Goal: Information Seeking & Learning: Learn about a topic

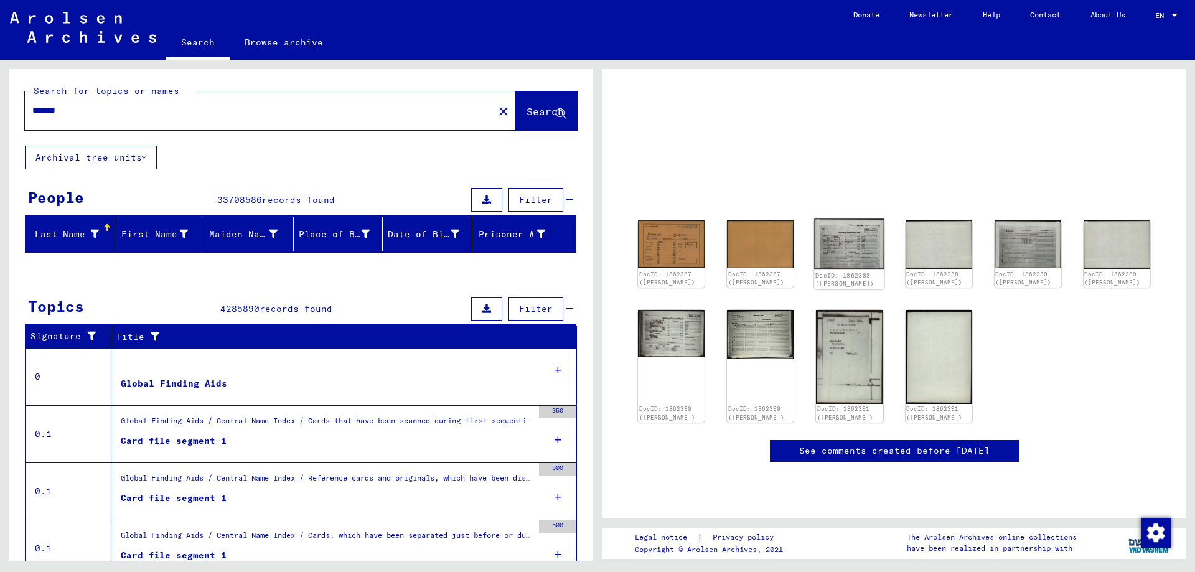
click at [857, 241] on img at bounding box center [850, 244] width 70 height 50
click at [858, 240] on img at bounding box center [850, 244] width 70 height 50
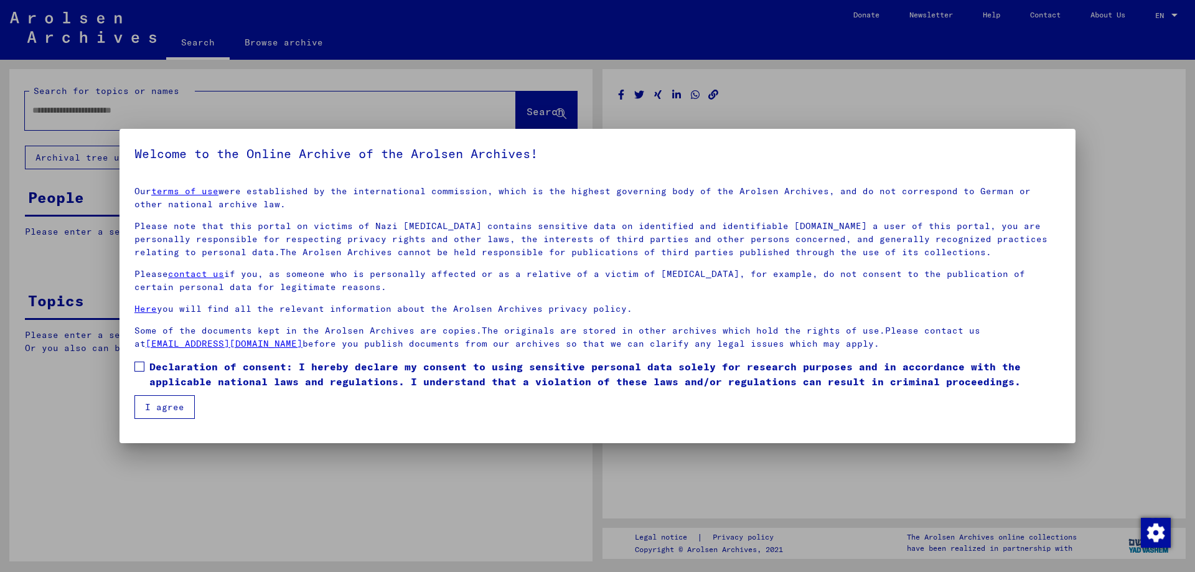
type input "*******"
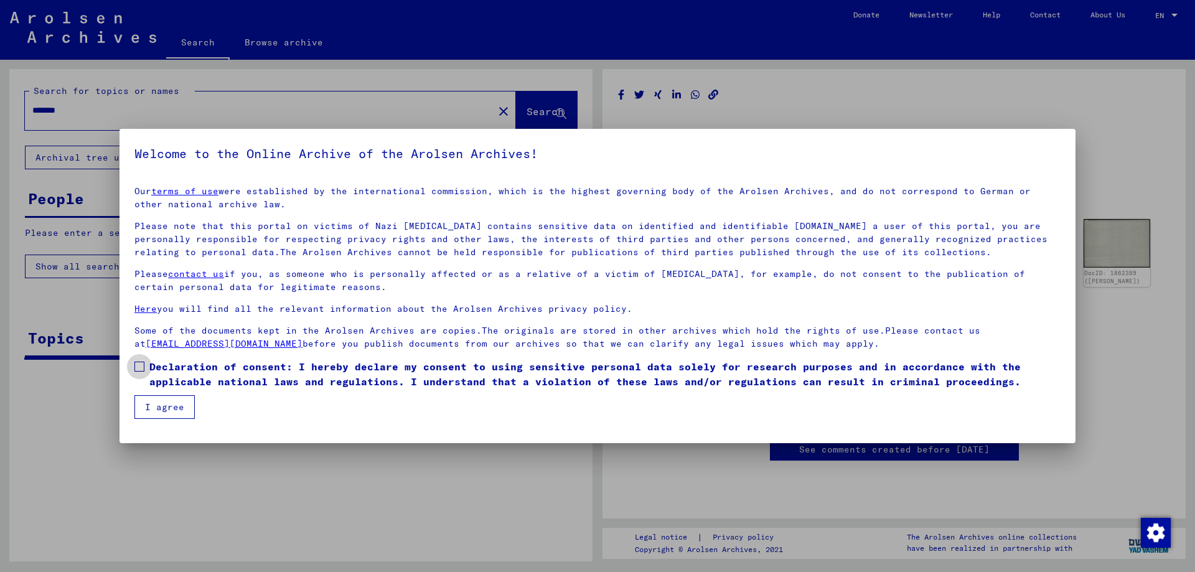
click at [134, 360] on label "Declaration of consent: I hereby declare my consent to using sensitive personal…" at bounding box center [597, 374] width 926 height 30
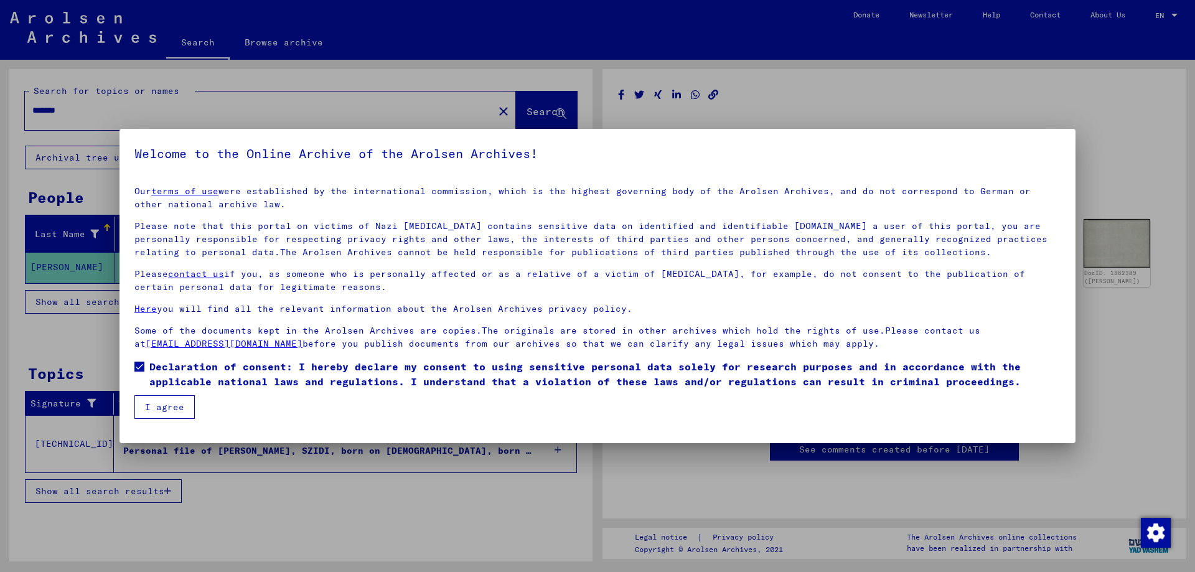
click at [169, 407] on button "I agree" at bounding box center [164, 407] width 60 height 24
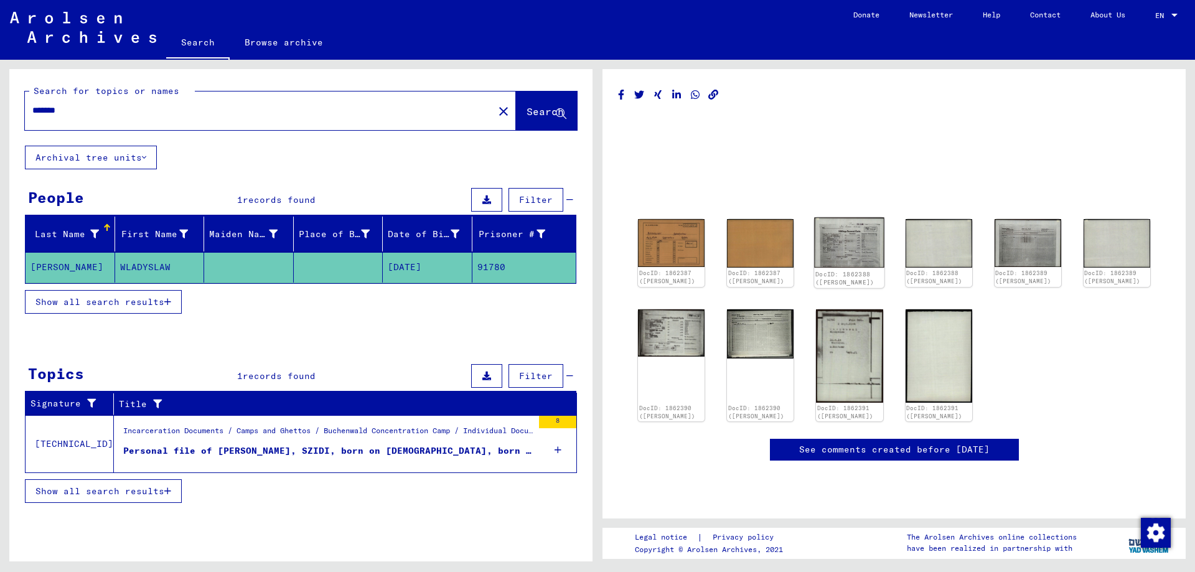
click at [862, 240] on img at bounding box center [850, 243] width 70 height 50
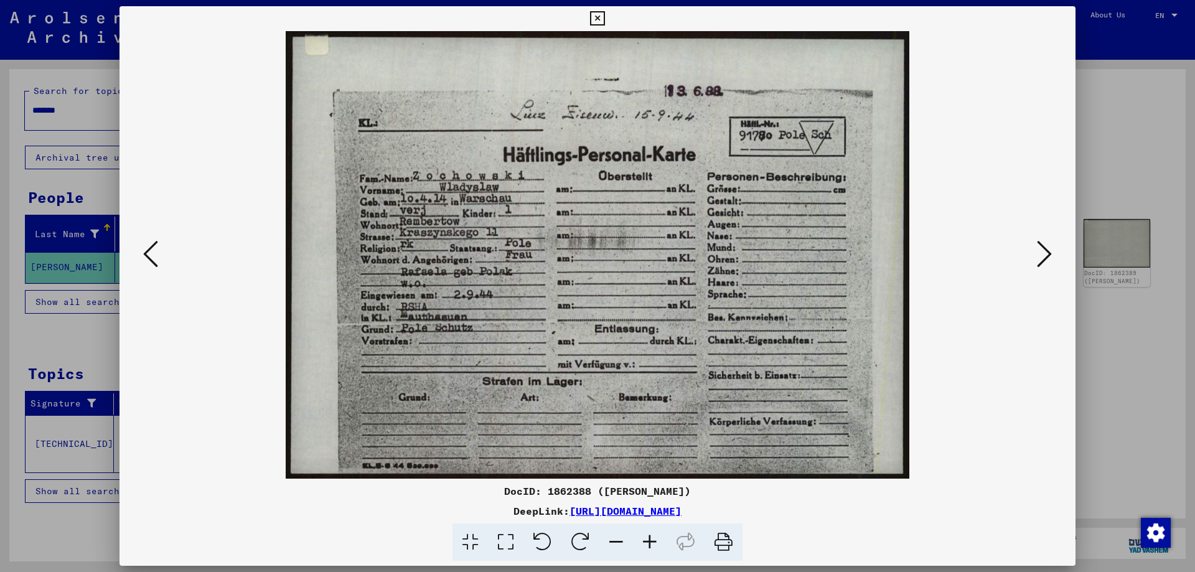
click at [1037, 252] on icon at bounding box center [1044, 254] width 15 height 30
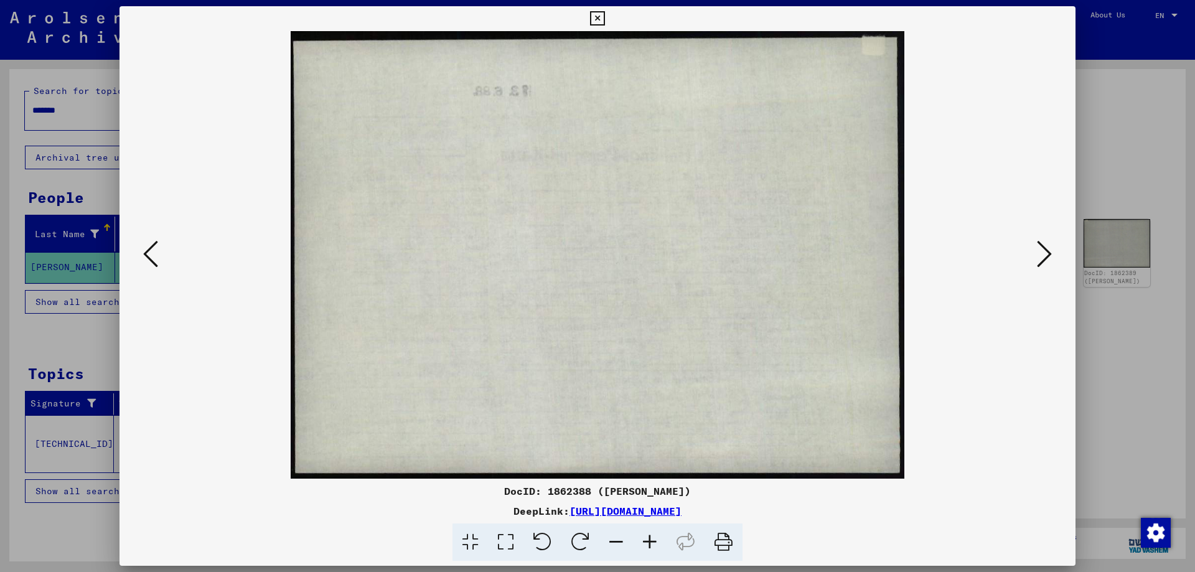
click at [1037, 252] on icon at bounding box center [1044, 254] width 15 height 30
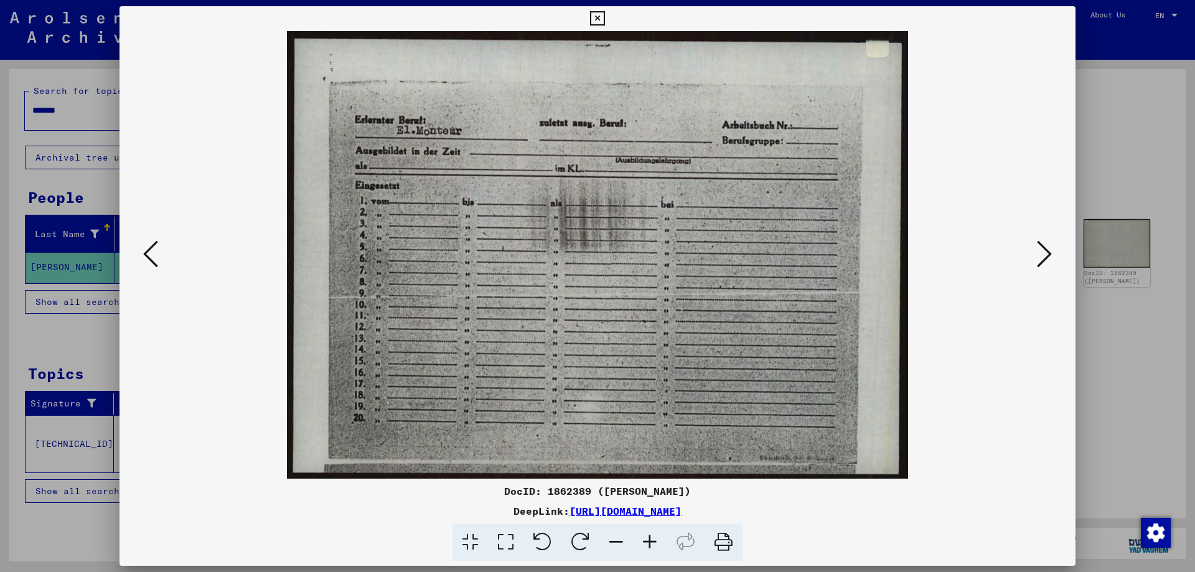
click at [1037, 252] on icon at bounding box center [1044, 254] width 15 height 30
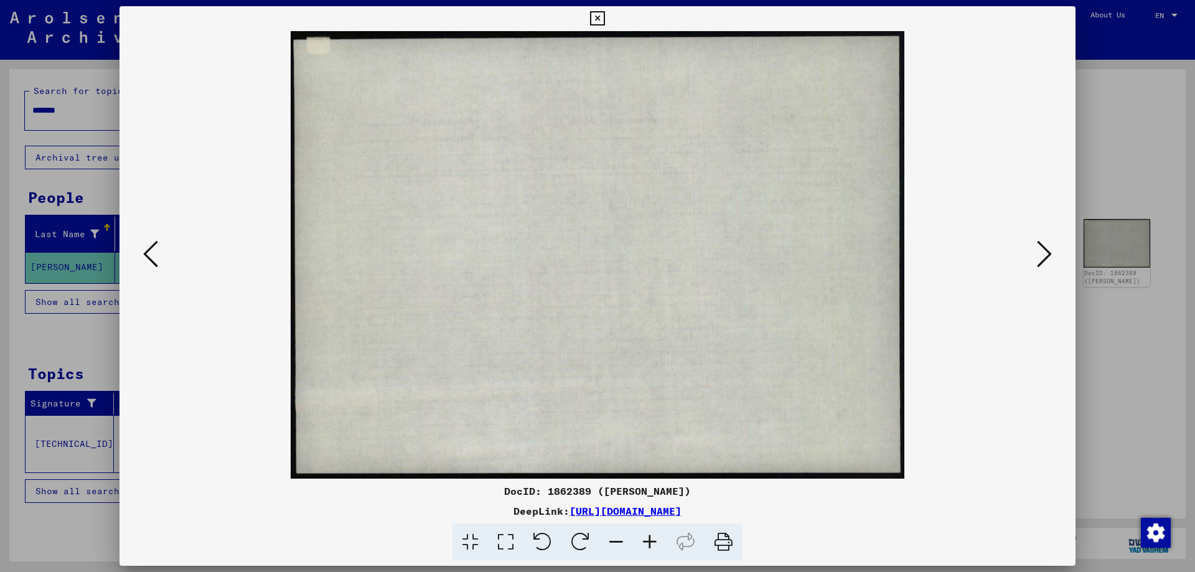
click at [1037, 252] on icon at bounding box center [1044, 254] width 15 height 30
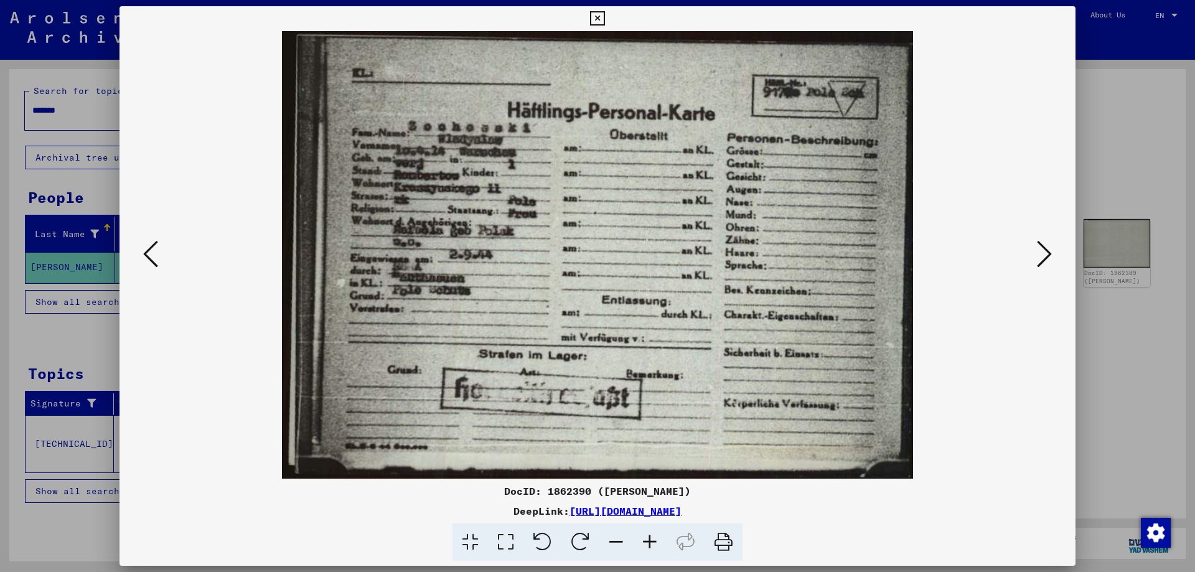
click at [1037, 252] on icon at bounding box center [1044, 254] width 15 height 30
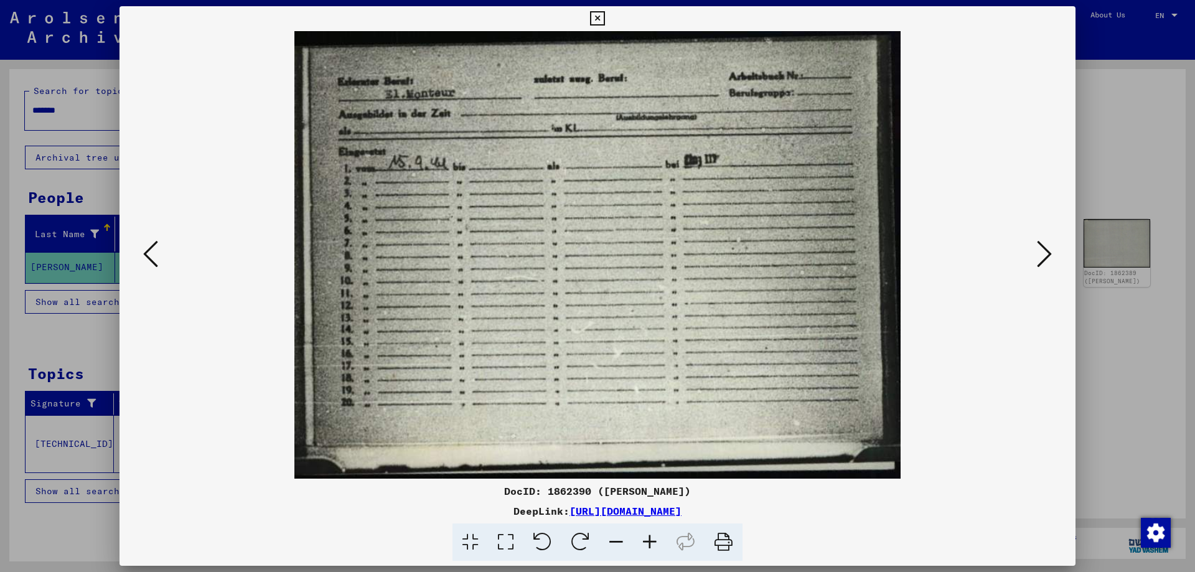
click at [1037, 252] on icon at bounding box center [1044, 254] width 15 height 30
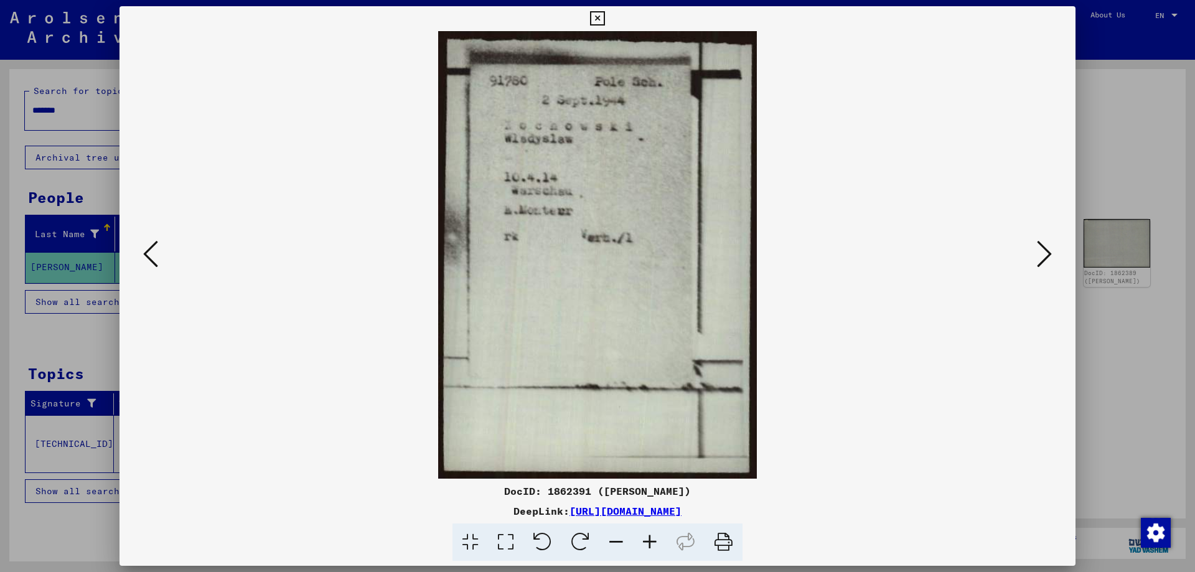
click at [1037, 252] on icon at bounding box center [1044, 254] width 15 height 30
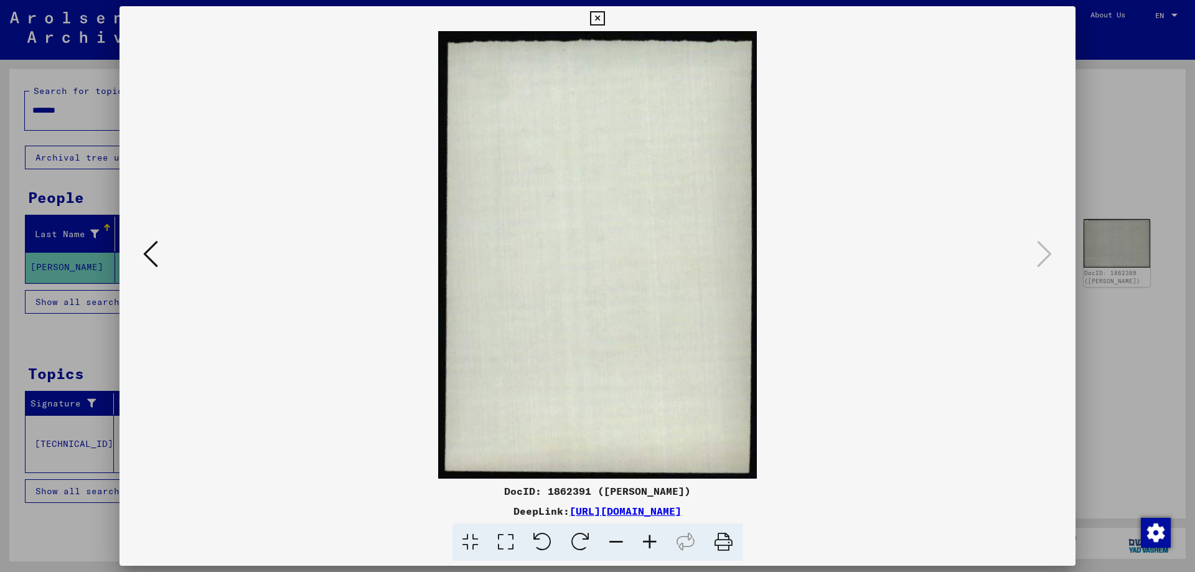
click at [155, 258] on icon at bounding box center [150, 254] width 15 height 30
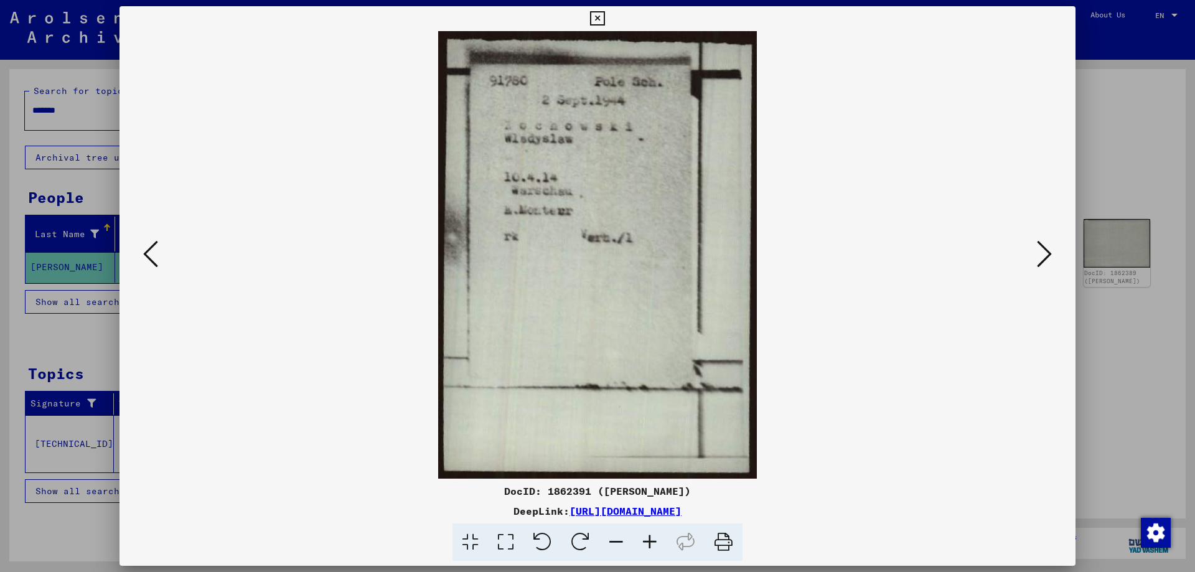
click at [155, 258] on icon at bounding box center [150, 254] width 15 height 30
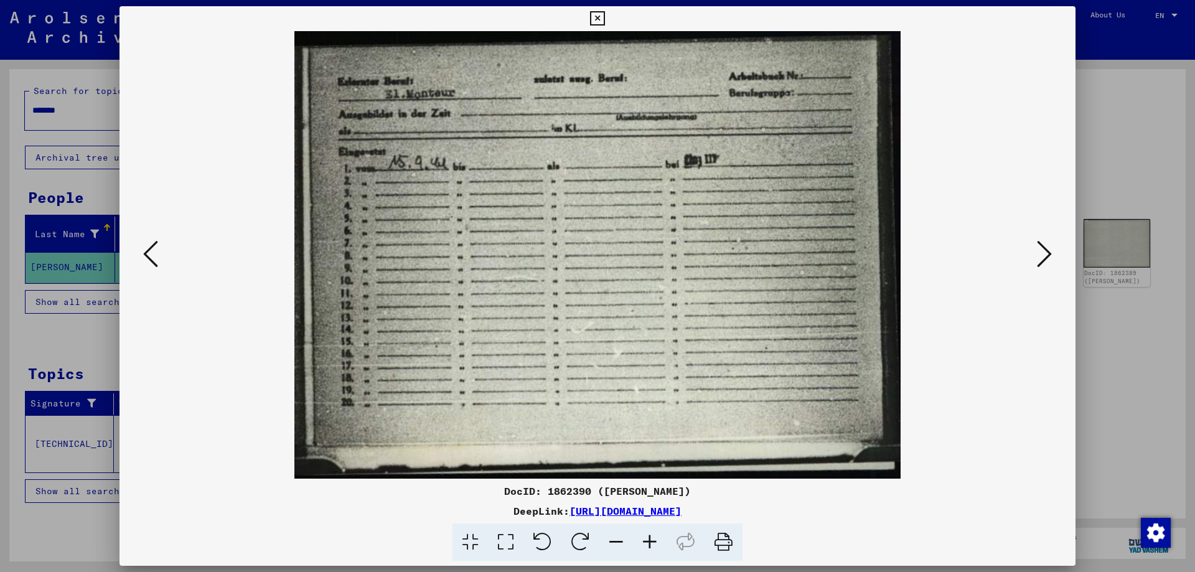
click at [155, 258] on icon at bounding box center [150, 254] width 15 height 30
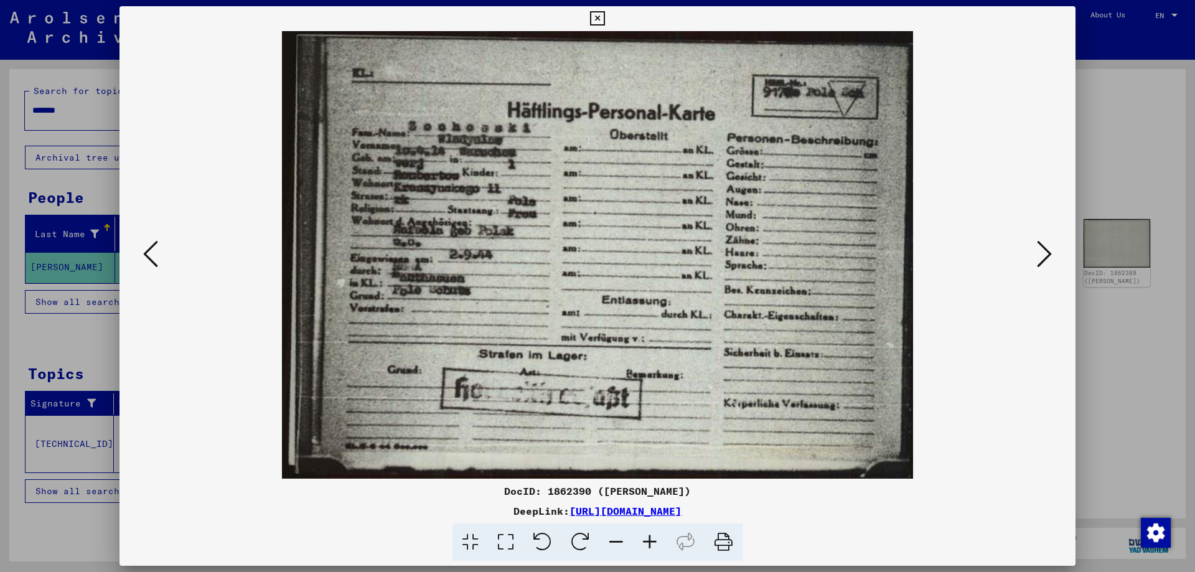
click at [155, 258] on icon at bounding box center [150, 254] width 15 height 30
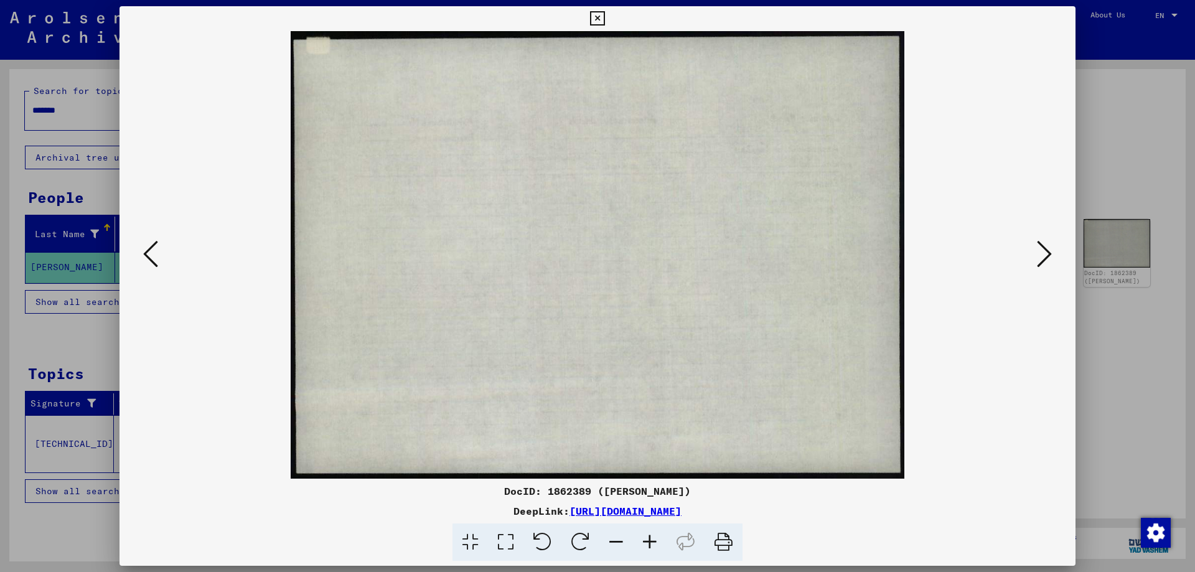
click at [155, 258] on icon at bounding box center [150, 254] width 15 height 30
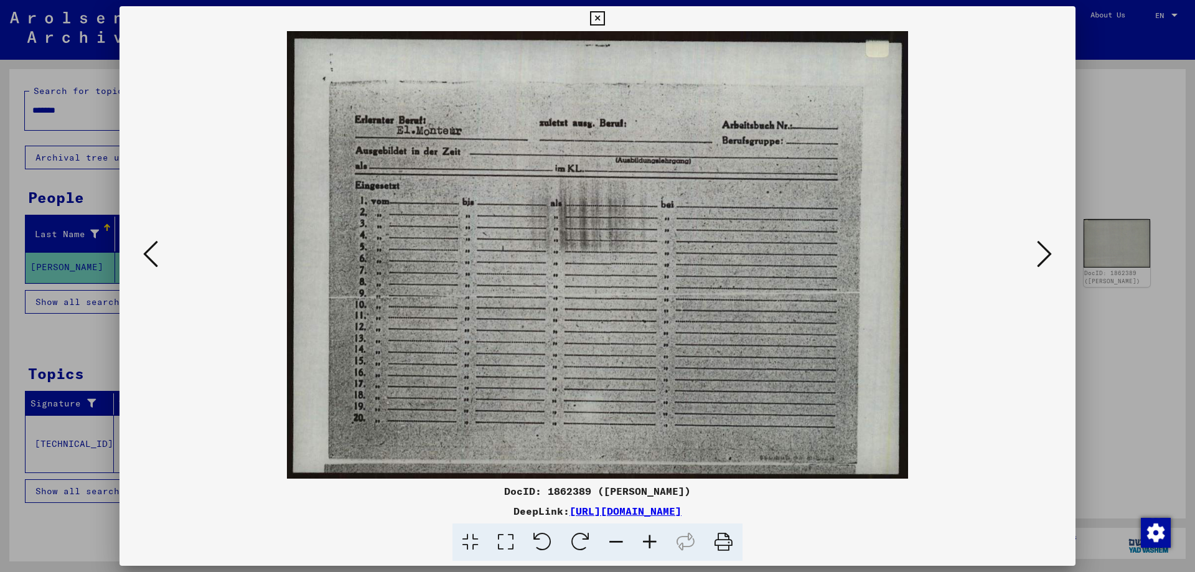
click at [155, 258] on icon at bounding box center [150, 254] width 15 height 30
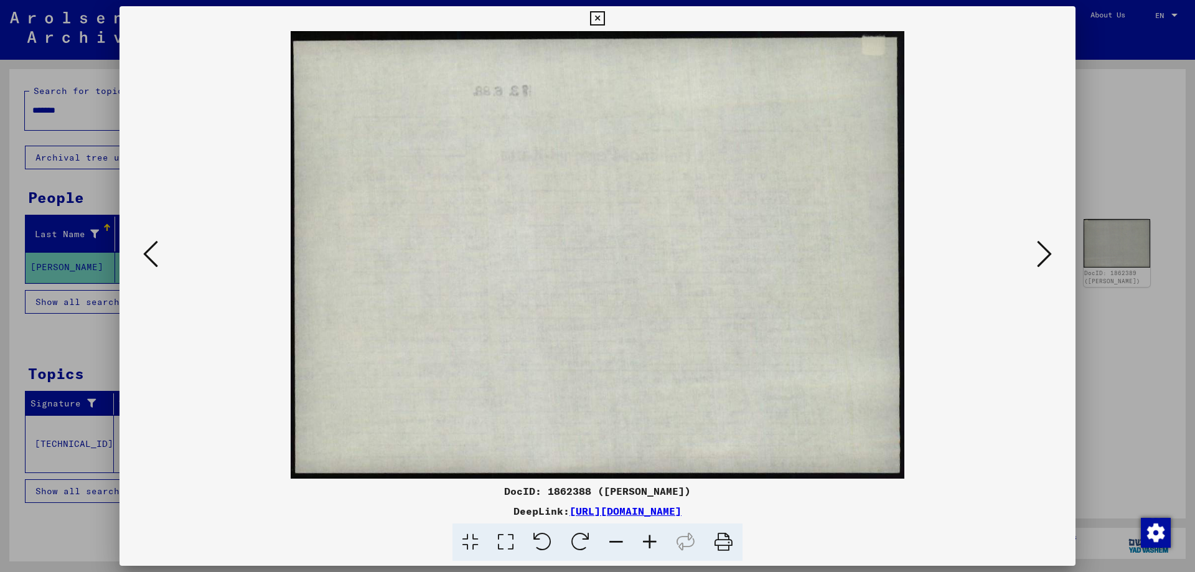
click at [155, 258] on icon at bounding box center [150, 254] width 15 height 30
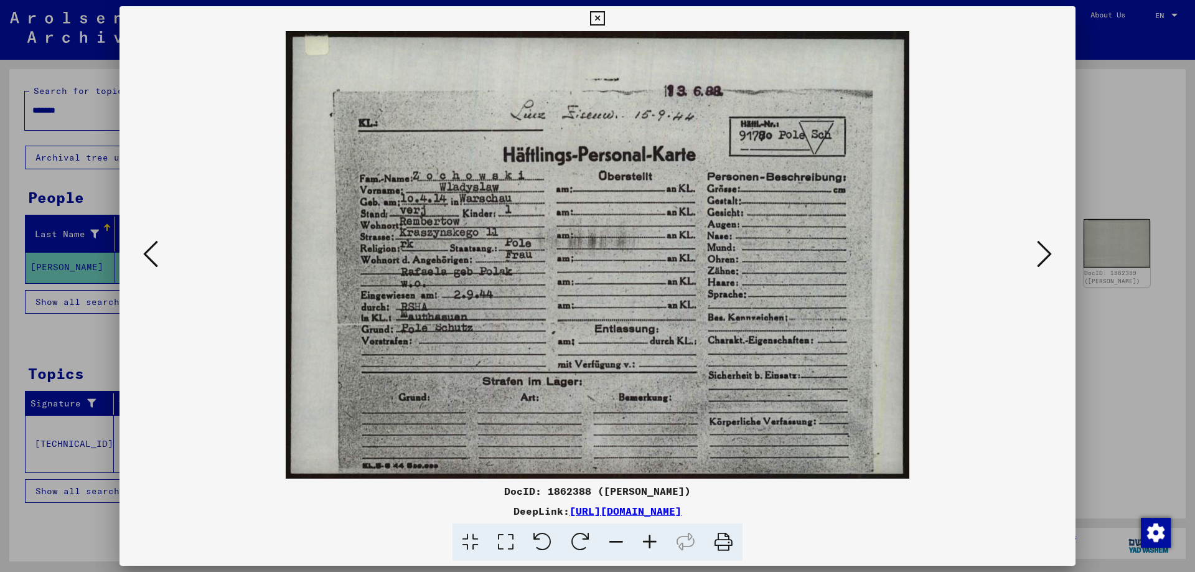
click at [159, 245] on button at bounding box center [150, 254] width 22 height 35
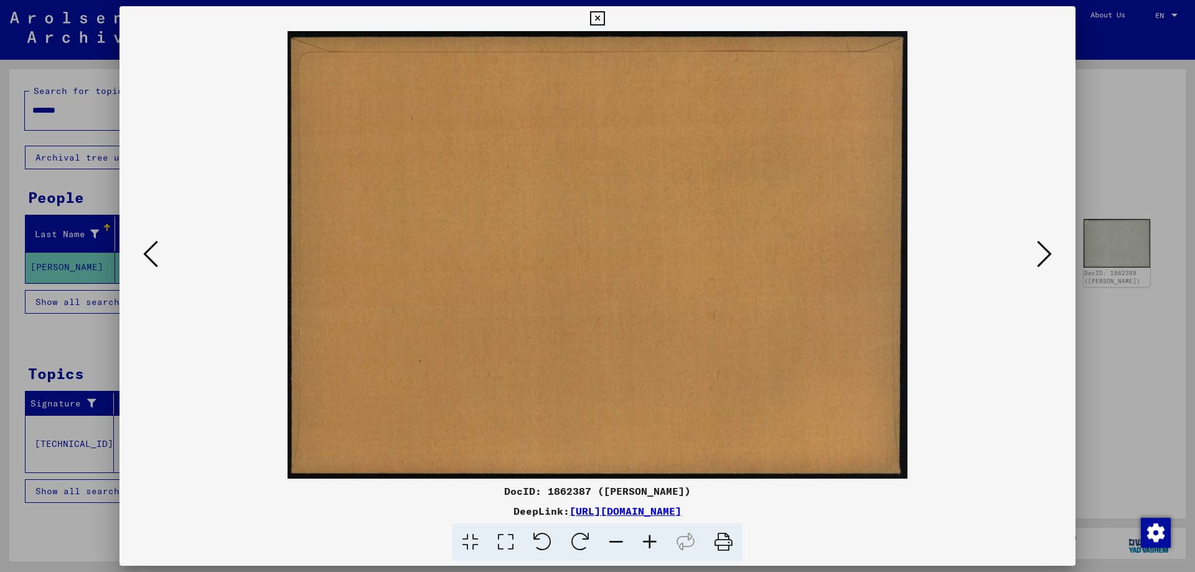
click at [156, 255] on icon at bounding box center [150, 254] width 15 height 30
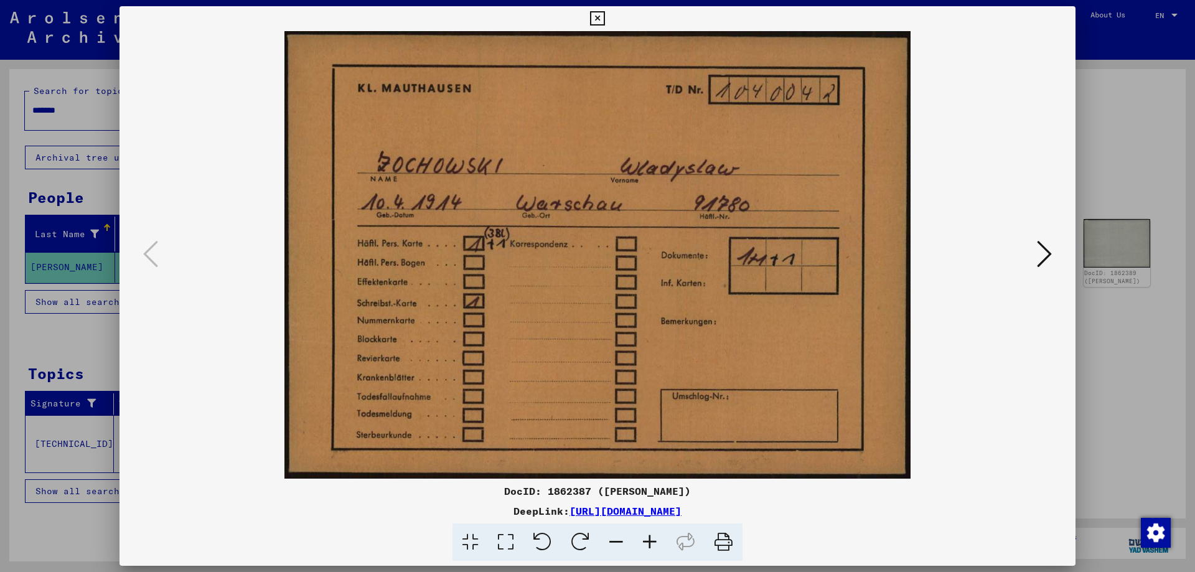
click at [598, 20] on icon at bounding box center [597, 18] width 14 height 15
